Goal: Use online tool/utility: Utilize a website feature to perform a specific function

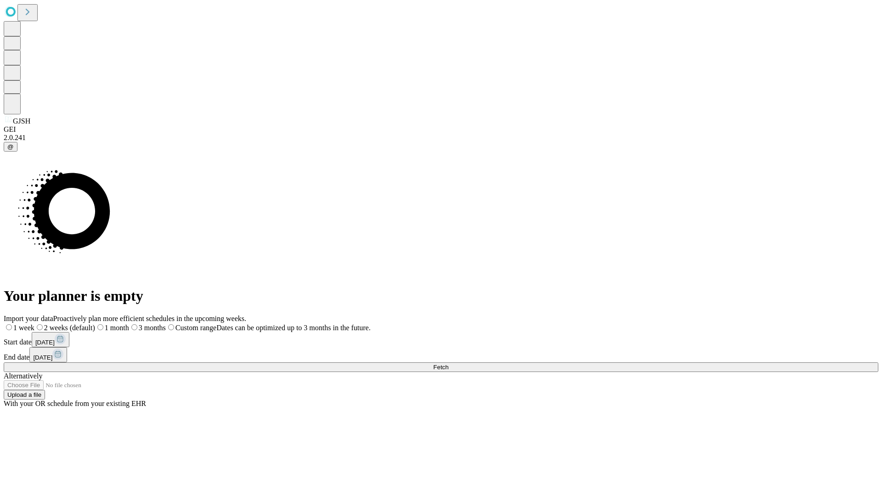
click at [448, 364] on span "Fetch" at bounding box center [440, 367] width 15 height 7
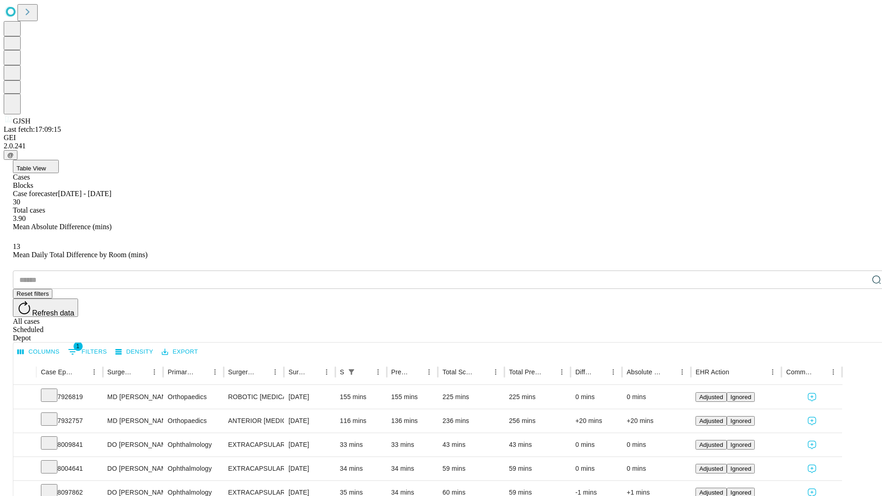
click at [46, 165] on span "Table View" at bounding box center [31, 168] width 29 height 7
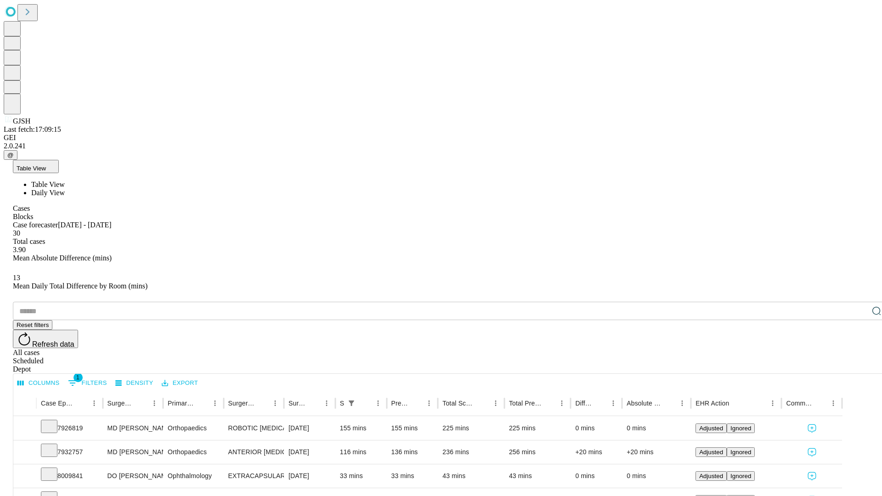
click at [65, 189] on span "Daily View" at bounding box center [48, 193] width 34 height 8
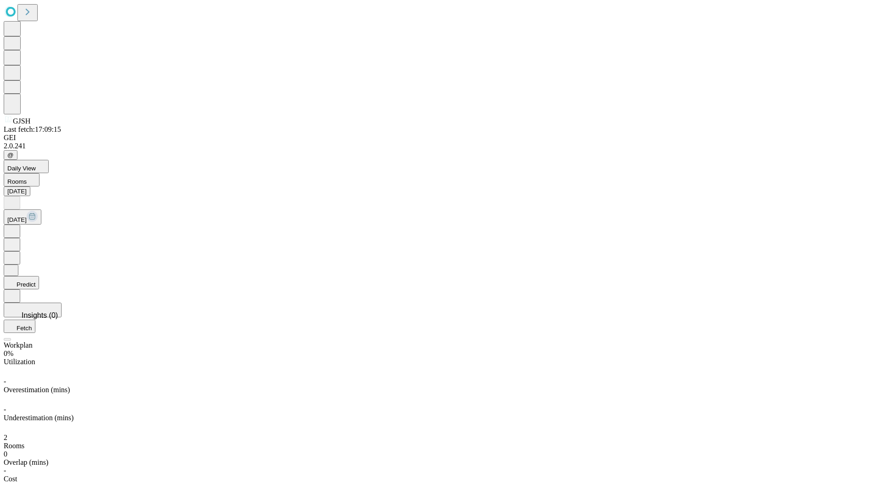
click at [39, 276] on button "Predict" at bounding box center [21, 282] width 35 height 13
